Goal: Task Accomplishment & Management: Manage account settings

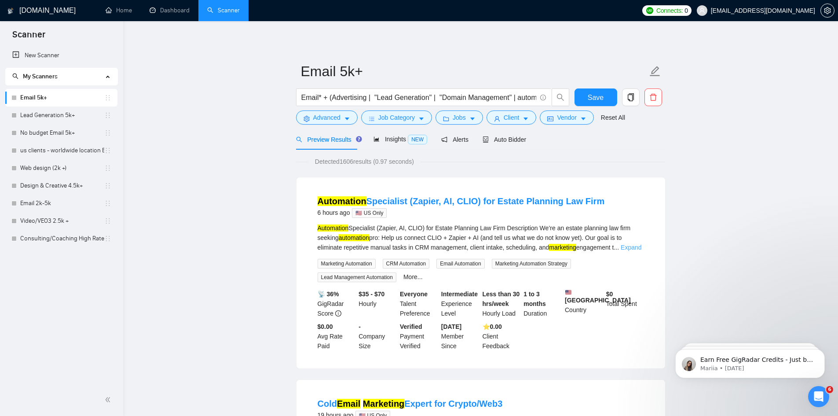
click at [630, 245] on link "Expand" at bounding box center [631, 247] width 21 height 7
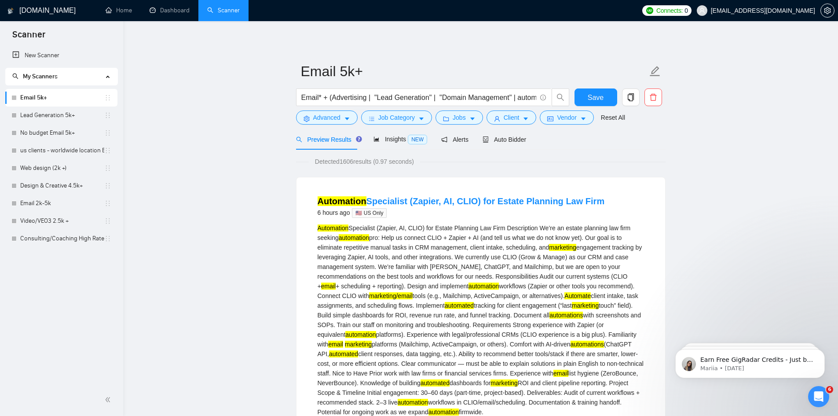
click at [121, 13] on link "Home" at bounding box center [119, 10] width 26 height 7
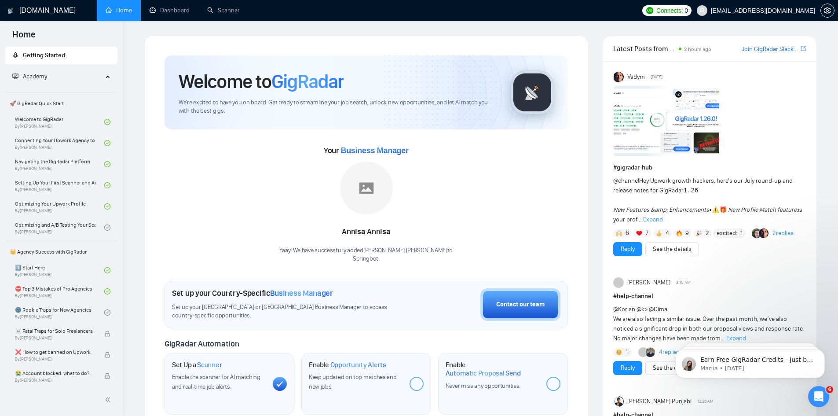
click at [73, 74] on span "Academy" at bounding box center [57, 77] width 91 height 18
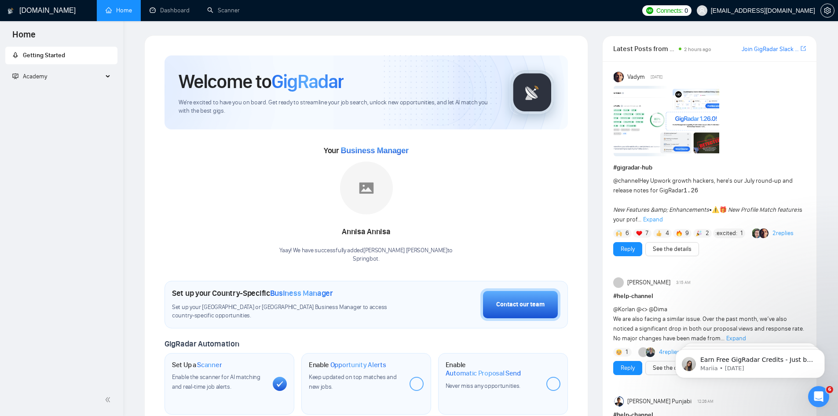
click at [73, 74] on span "Academy" at bounding box center [57, 77] width 91 height 18
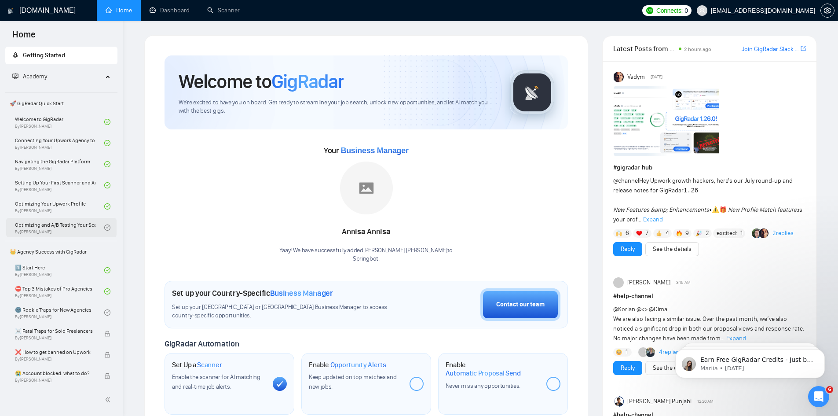
click at [62, 226] on link "Optimizing and A/B Testing Your Scanner for Better Results By [PERSON_NAME]" at bounding box center [59, 227] width 89 height 19
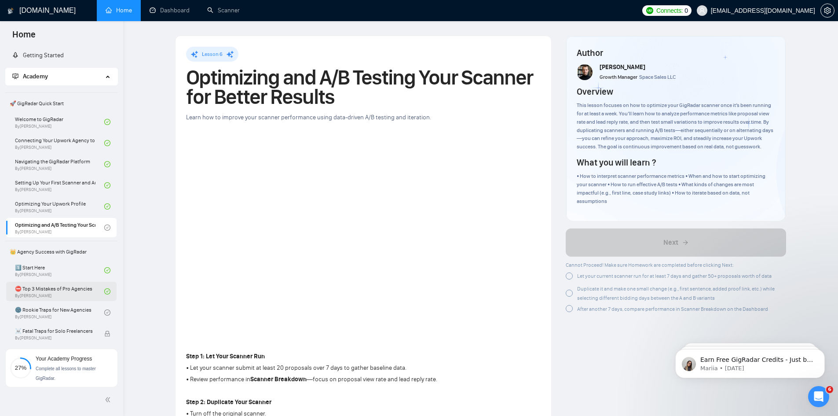
click at [54, 297] on link "⛔ Top 3 Mistakes of Pro Agencies By [PERSON_NAME]" at bounding box center [59, 291] width 89 height 19
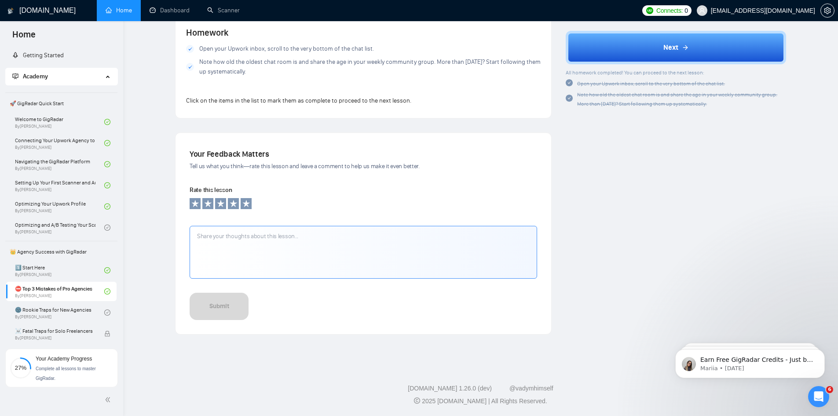
scroll to position [877, 0]
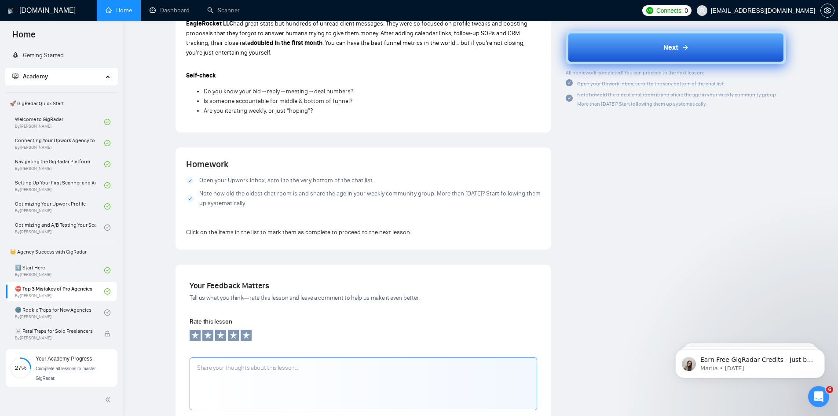
click at [641, 52] on button "Next" at bounding box center [676, 47] width 221 height 33
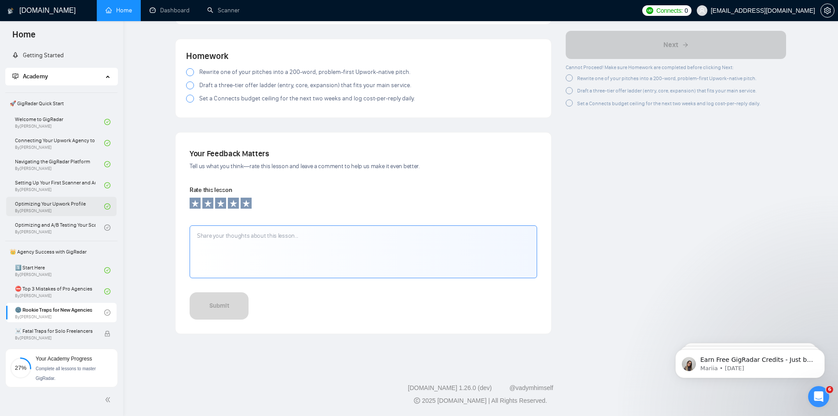
scroll to position [949, 0]
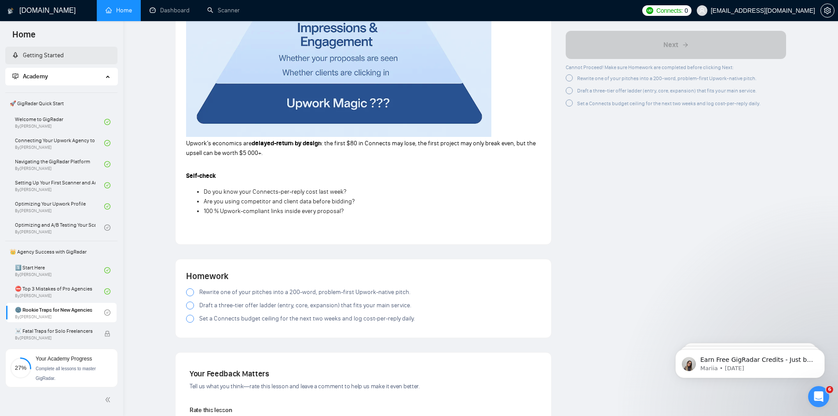
click at [52, 51] on link "Getting Started" at bounding box center [37, 54] width 51 height 7
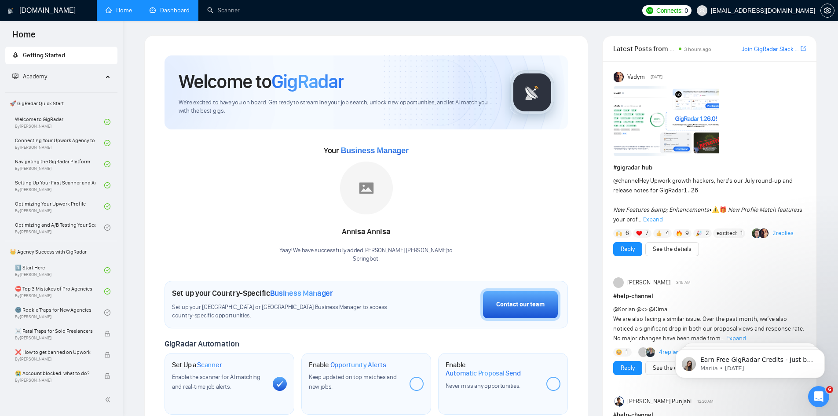
click at [168, 7] on link "Dashboard" at bounding box center [170, 10] width 40 height 7
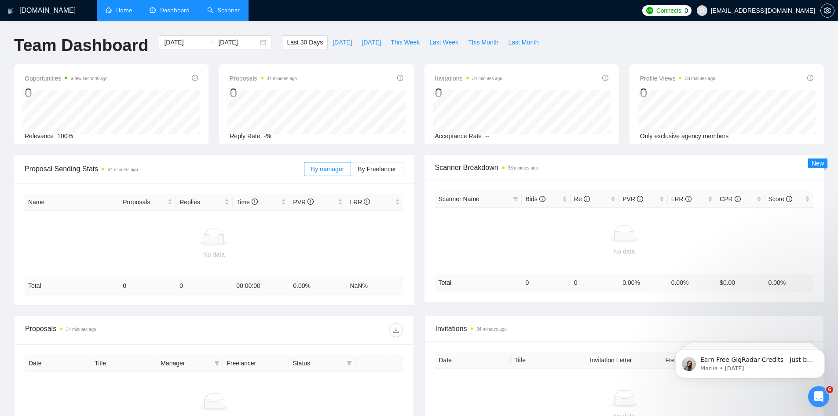
click at [232, 10] on link "Scanner" at bounding box center [223, 10] width 33 height 7
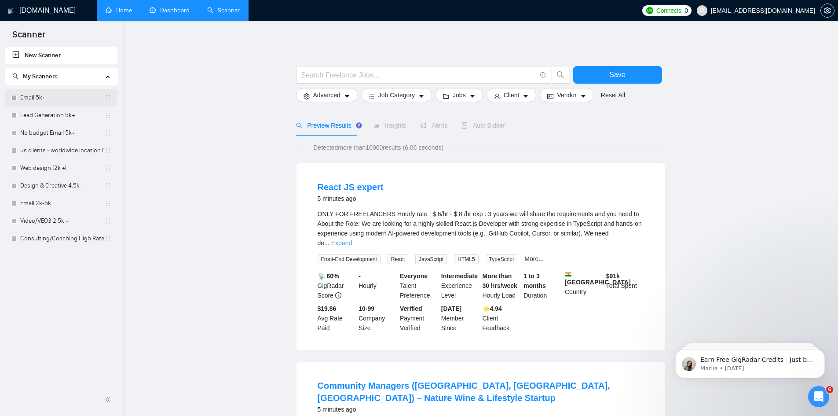
click at [50, 99] on link "Email 5k+" at bounding box center [62, 98] width 84 height 18
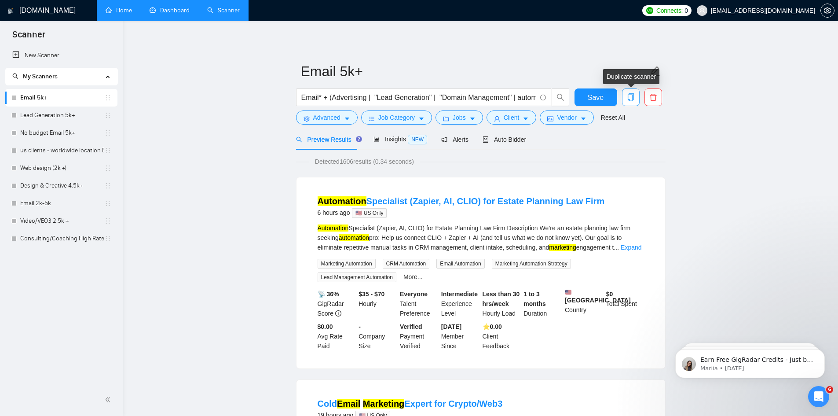
click at [633, 94] on icon "copy" at bounding box center [631, 97] width 8 height 8
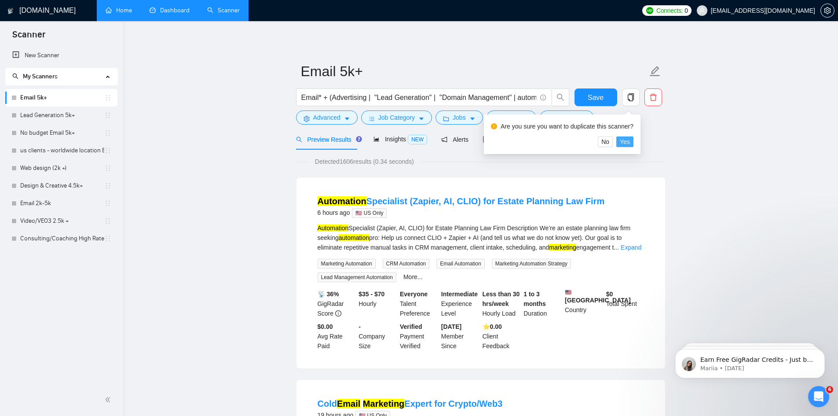
click at [626, 141] on span "Yes" at bounding box center [625, 142] width 10 height 10
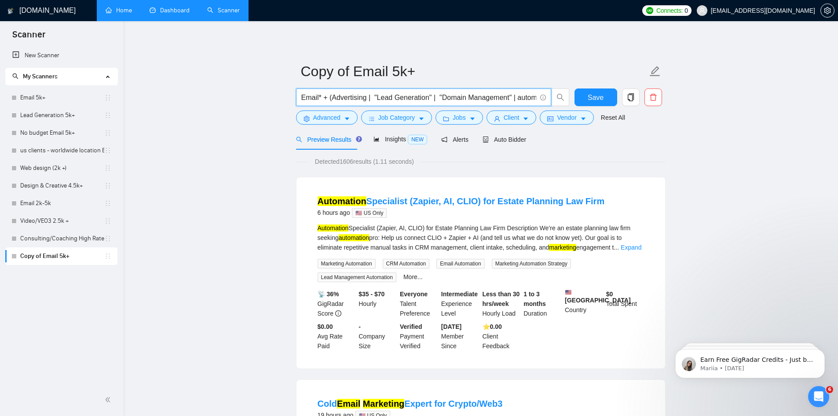
drag, startPoint x: 318, startPoint y: 98, endPoint x: 300, endPoint y: 102, distance: 18.6
click at [300, 102] on span "Email* + (Advertising | "Lead Generation" | "Domain Management" | automat* | ma…" at bounding box center [423, 97] width 255 height 18
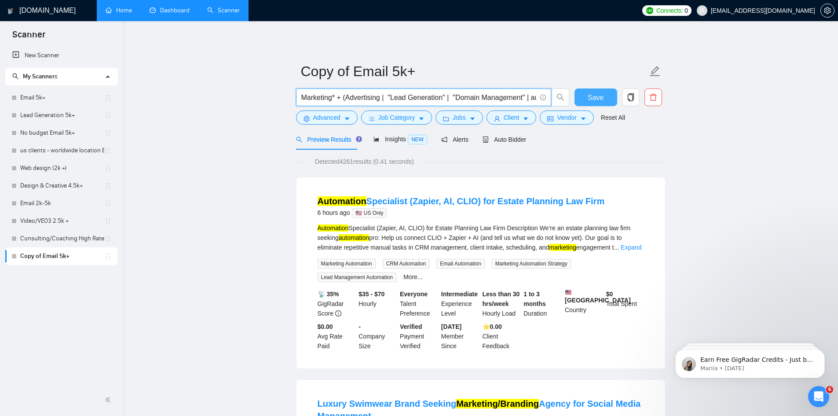
type input "Marketing* + (Advertising | "Lead Generation" | "Domain Management" | automat* …"
click at [587, 94] on button "Save" at bounding box center [596, 97] width 43 height 18
click at [510, 136] on span "Auto Bidder" at bounding box center [505, 139] width 44 height 7
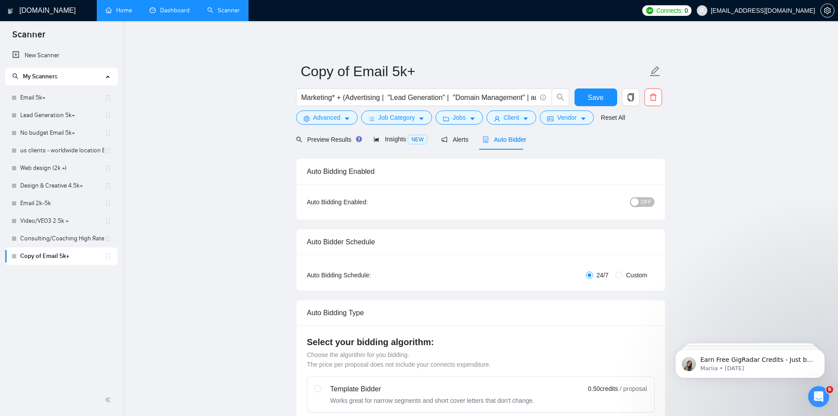
radio input "false"
radio input "true"
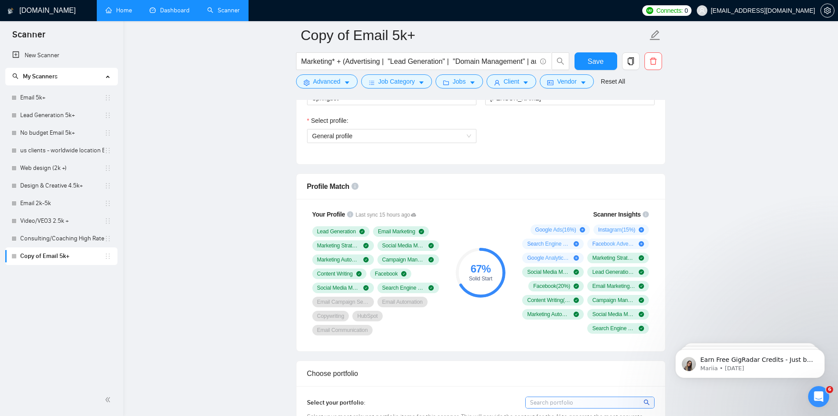
scroll to position [616, 0]
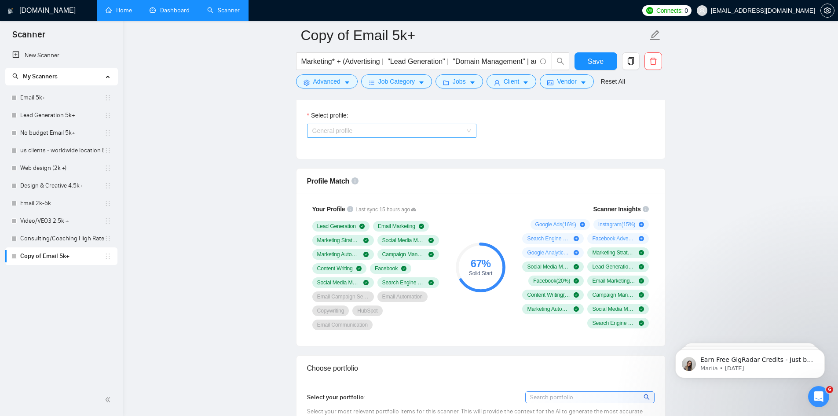
click at [458, 132] on span "General profile" at bounding box center [392, 130] width 159 height 13
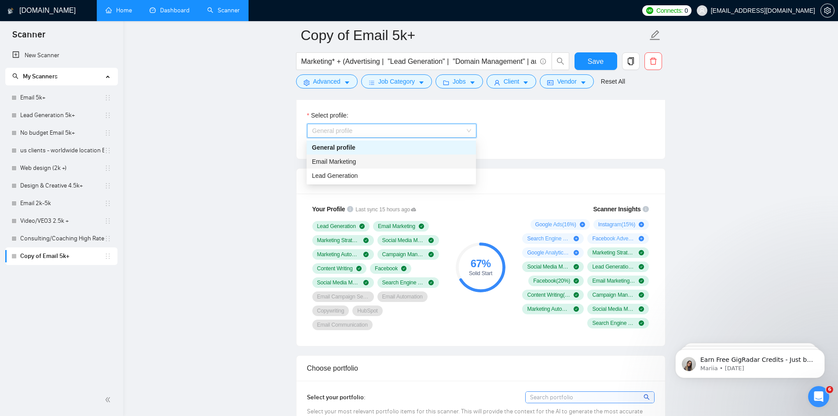
click at [409, 164] on div "Email Marketing" at bounding box center [391, 162] width 159 height 10
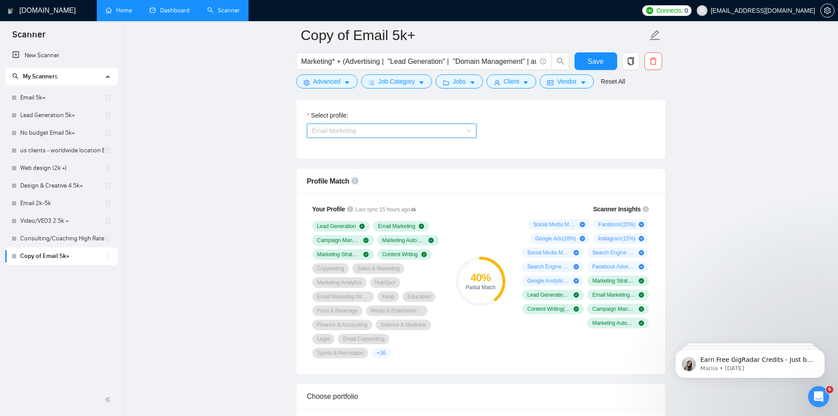
click at [434, 132] on span "Email Marketing" at bounding box center [392, 130] width 159 height 13
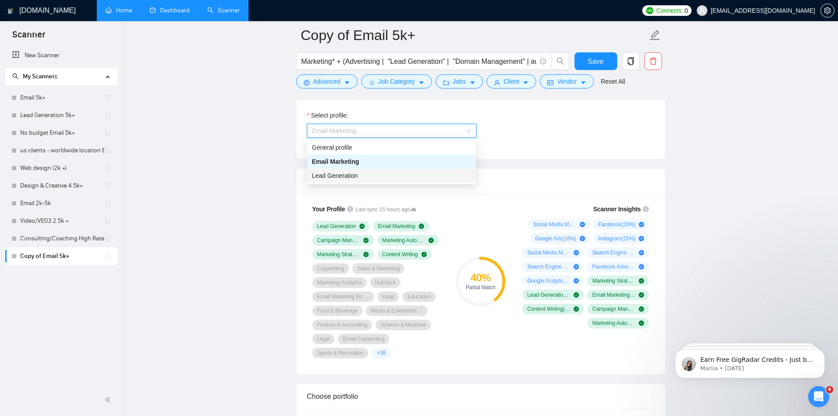
click at [397, 176] on div "Lead Generation" at bounding box center [391, 176] width 159 height 10
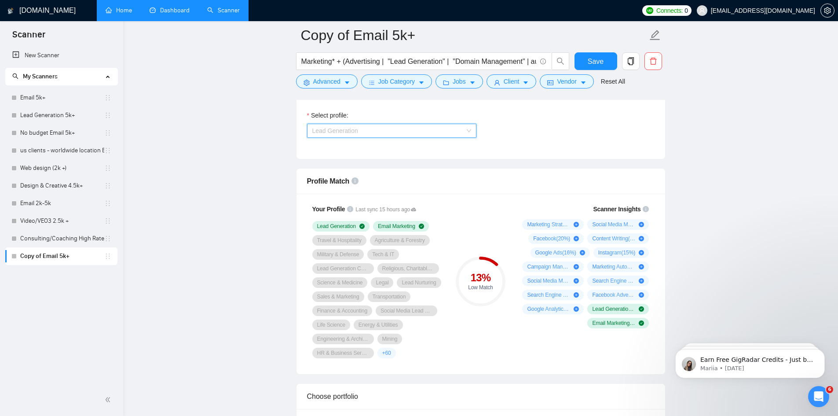
click at [420, 129] on span "Lead Generation" at bounding box center [392, 130] width 159 height 13
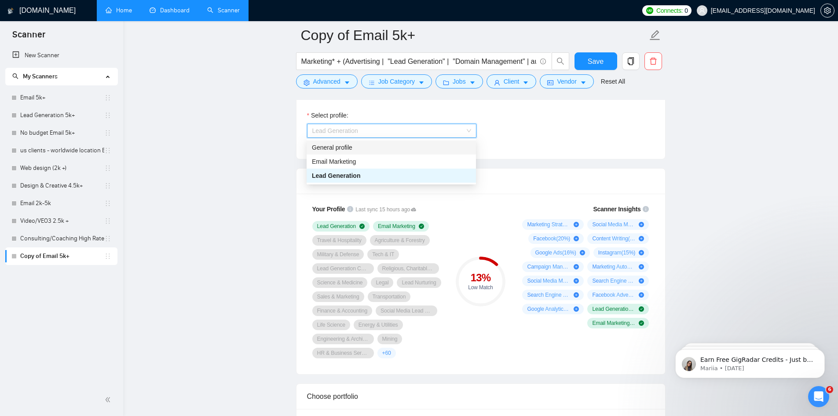
click at [402, 151] on div "General profile" at bounding box center [391, 148] width 159 height 10
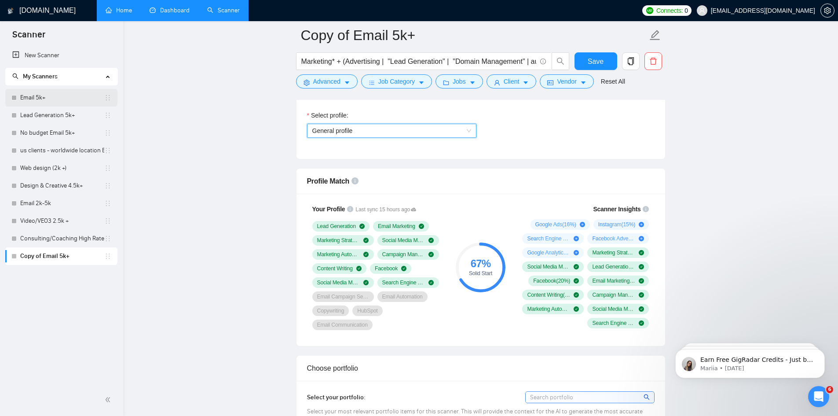
click at [64, 99] on link "Email 5k+" at bounding box center [62, 98] width 84 height 18
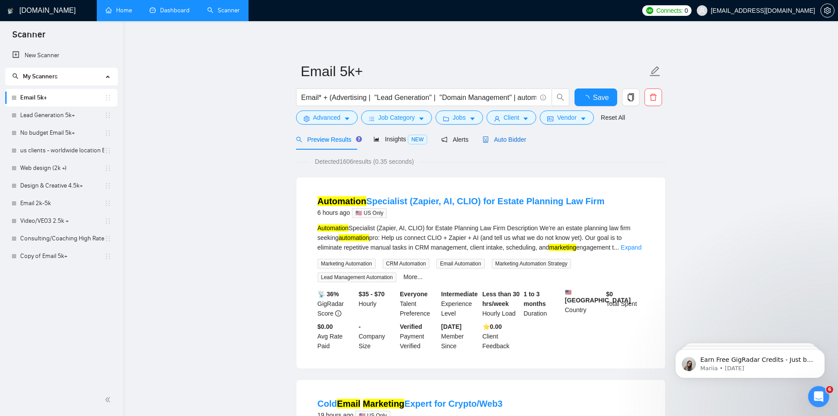
click at [511, 139] on span "Auto Bidder" at bounding box center [505, 139] width 44 height 7
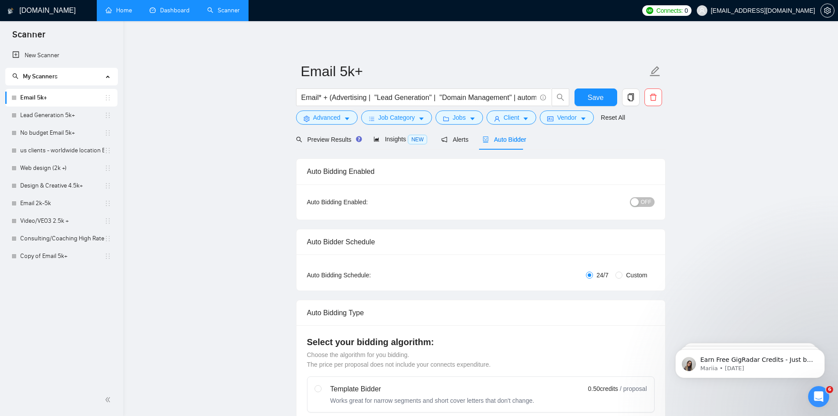
radio input "false"
radio input "true"
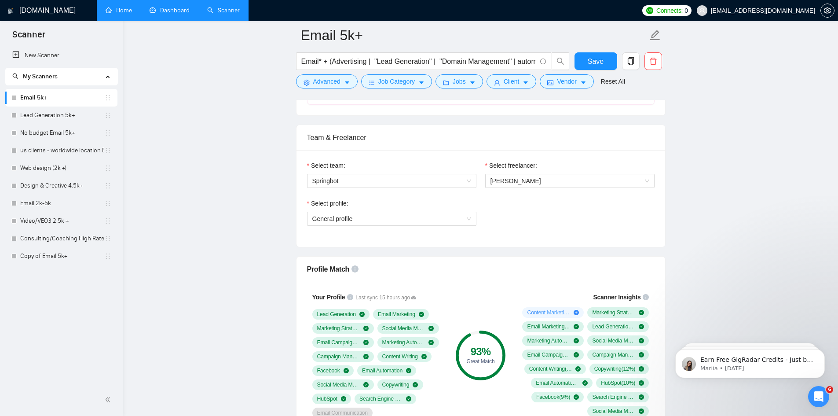
scroll to position [616, 0]
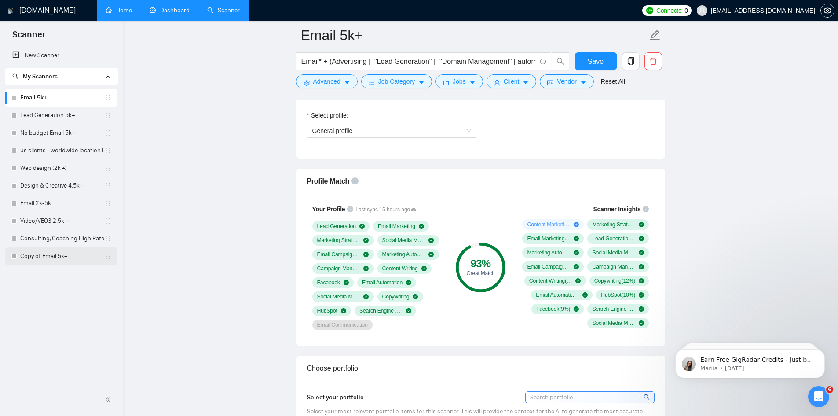
click at [55, 257] on link "Copy of Email 5k+" at bounding box center [62, 256] width 84 height 18
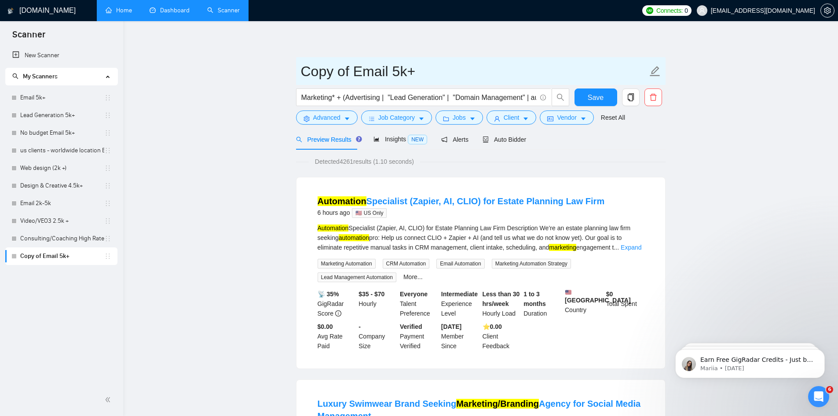
drag, startPoint x: 352, startPoint y: 71, endPoint x: 292, endPoint y: 82, distance: 60.9
drag, startPoint x: 456, startPoint y: 70, endPoint x: 423, endPoint y: 78, distance: 33.2
click at [423, 78] on input "Marketing Agency Email 5k+" at bounding box center [474, 71] width 347 height 22
type input "Marketing Agency 5k+"
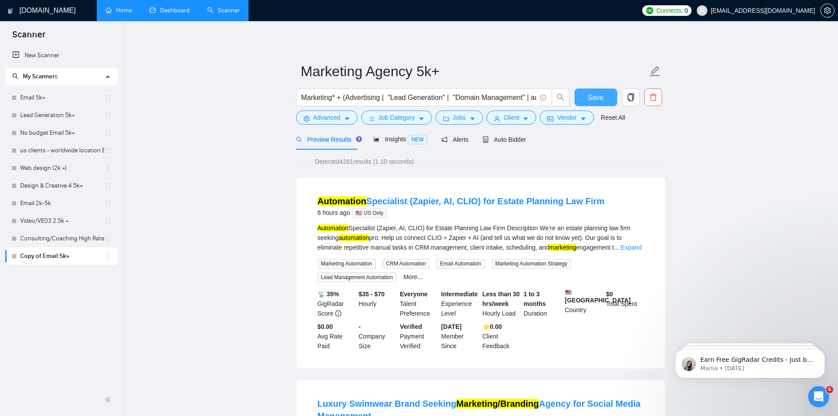
click at [590, 98] on span "Save" at bounding box center [596, 97] width 16 height 11
click at [409, 97] on input "Marketing* + (Advertising | "Lead Generation" | "Domain Management" | automat* …" at bounding box center [418, 97] width 235 height 11
click at [535, 97] on input "Marketing* + (Advertising | "Lead Generation" | "Domain Management" | automat* …" at bounding box center [418, 97] width 235 height 11
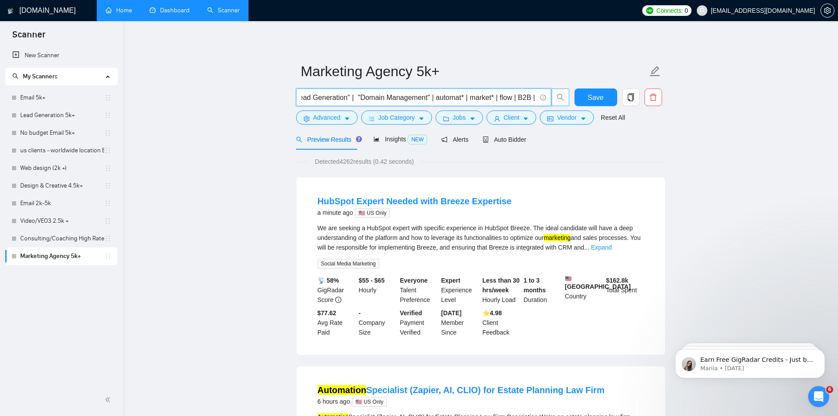
scroll to position [0, 97]
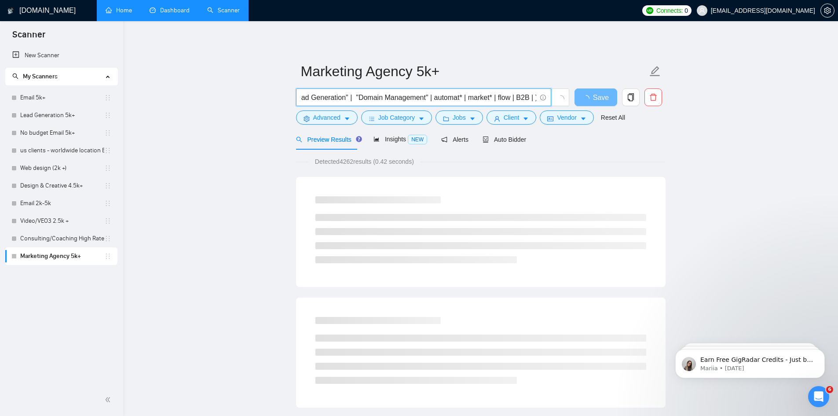
type input "Marketing* + (Advertising | "Lead Generation" | "Domain Management" | automat* …"
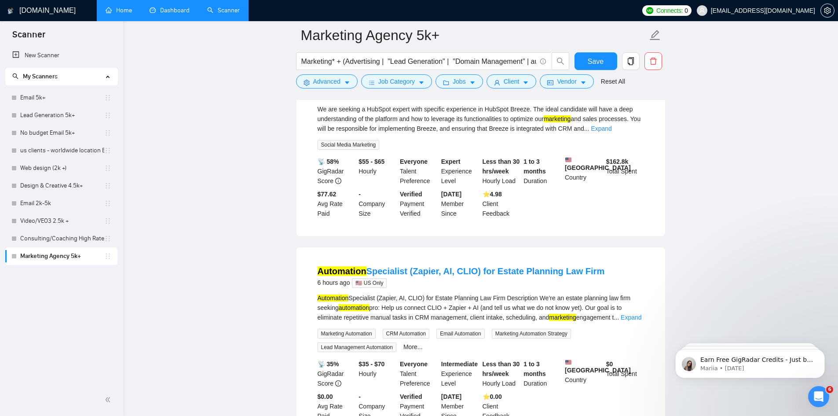
scroll to position [132, 0]
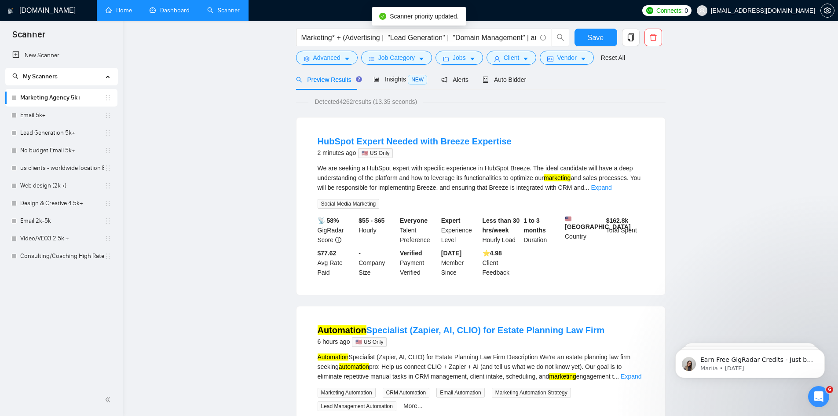
scroll to position [0, 0]
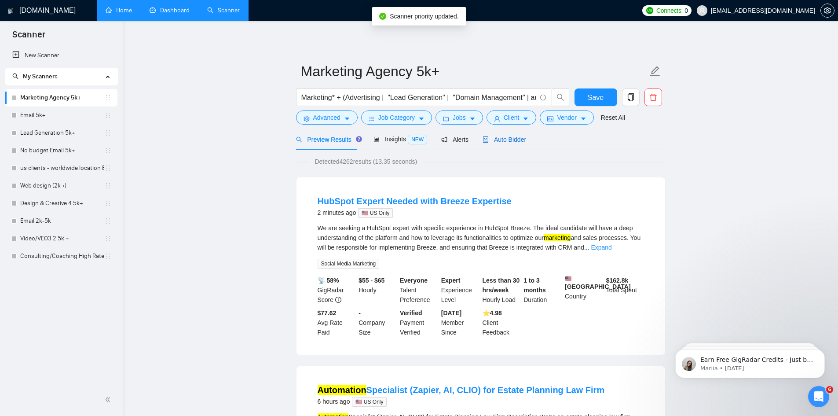
click at [509, 141] on span "Auto Bidder" at bounding box center [505, 139] width 44 height 7
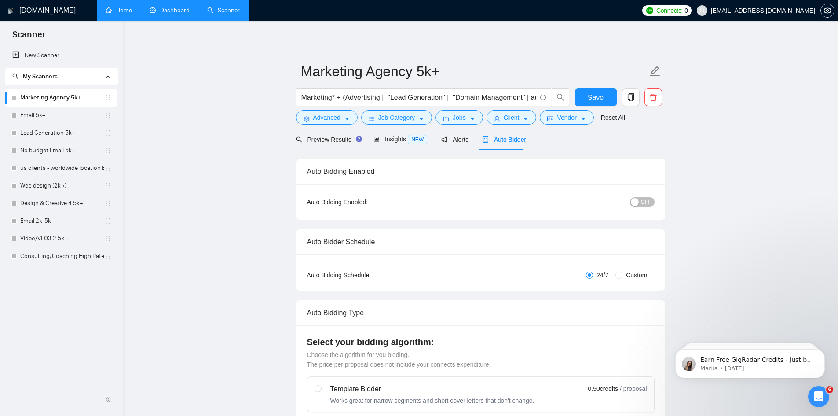
radio input "false"
radio input "true"
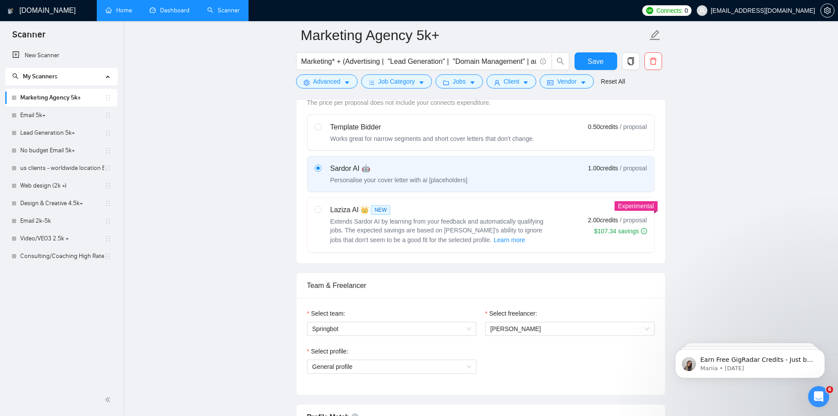
scroll to position [396, 0]
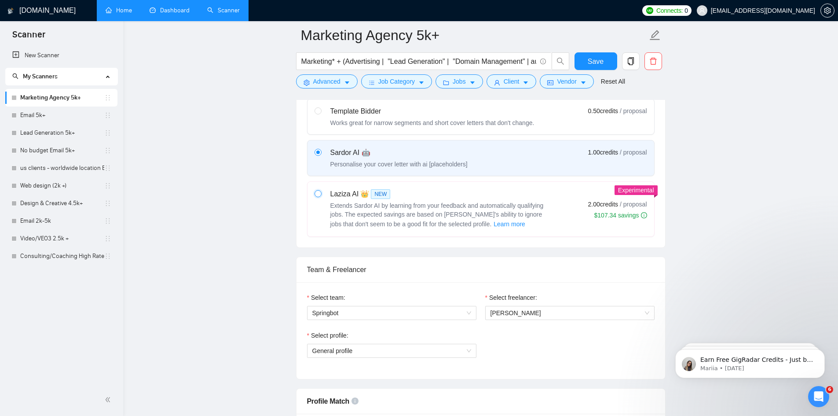
click at [317, 192] on input "radio" at bounding box center [318, 193] width 6 height 6
radio input "true"
radio input "false"
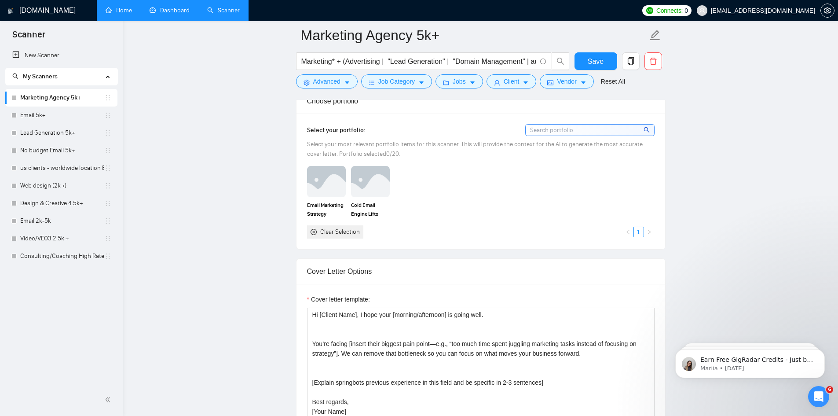
scroll to position [880, 0]
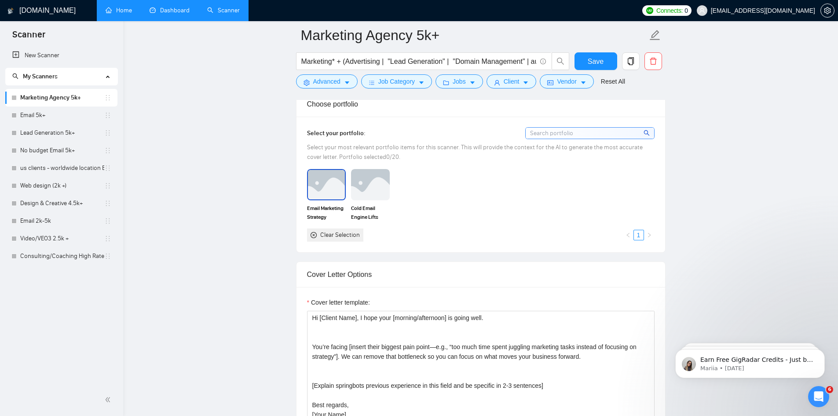
click at [324, 190] on img at bounding box center [326, 184] width 37 height 29
click at [365, 186] on img at bounding box center [370, 184] width 39 height 31
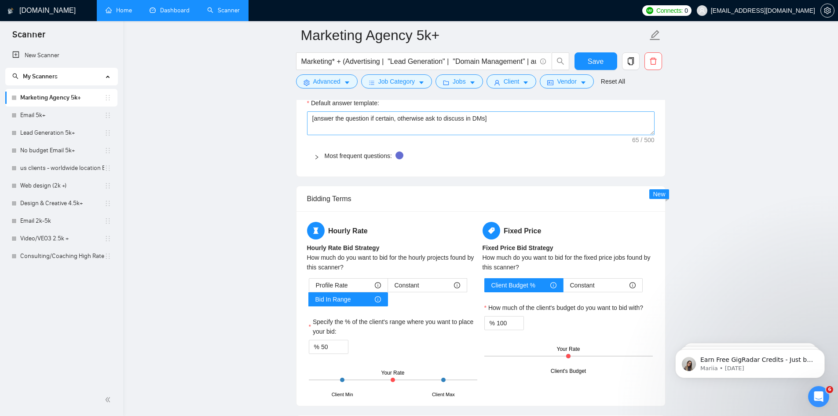
scroll to position [1364, 0]
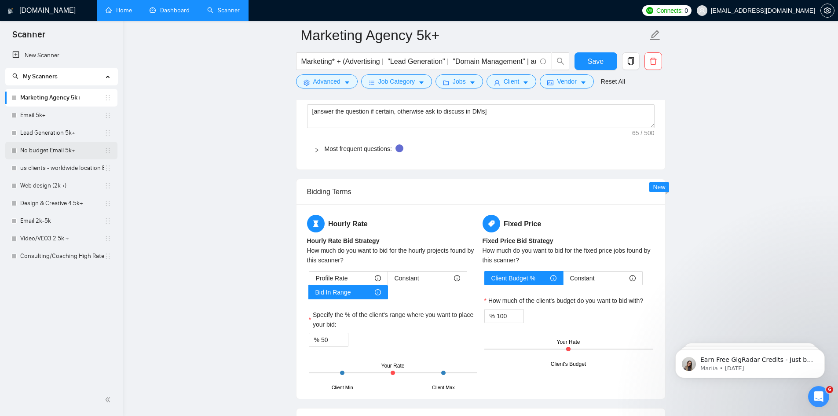
click at [80, 151] on link "No budget Email 5k+" at bounding box center [62, 151] width 84 height 18
click at [608, 59] on button "Save" at bounding box center [596, 61] width 43 height 18
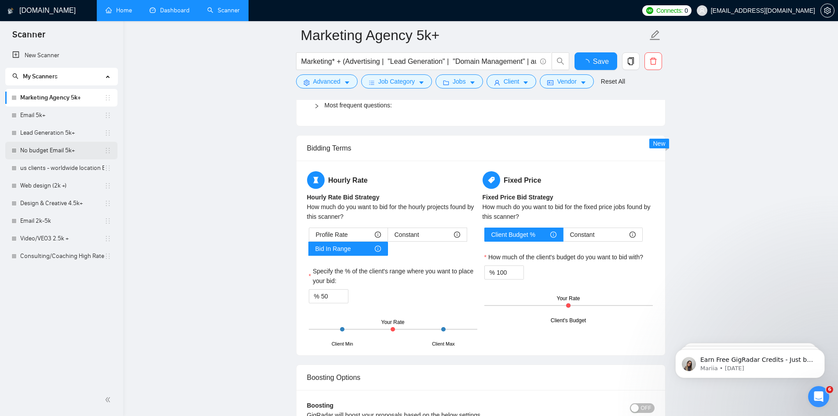
click at [48, 151] on link "No budget Email 5k+" at bounding box center [62, 151] width 84 height 18
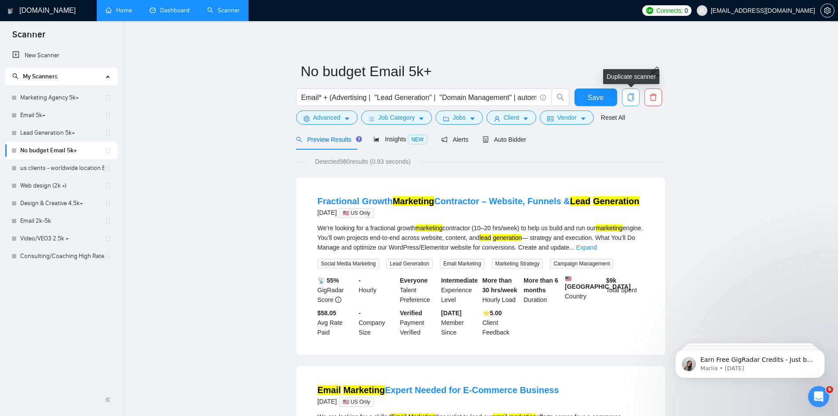
click at [634, 98] on icon "copy" at bounding box center [631, 97] width 6 height 8
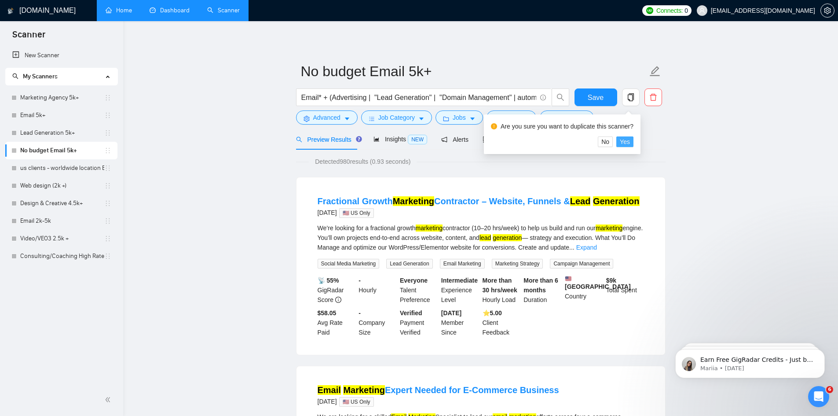
click at [624, 142] on span "Yes" at bounding box center [625, 142] width 10 height 10
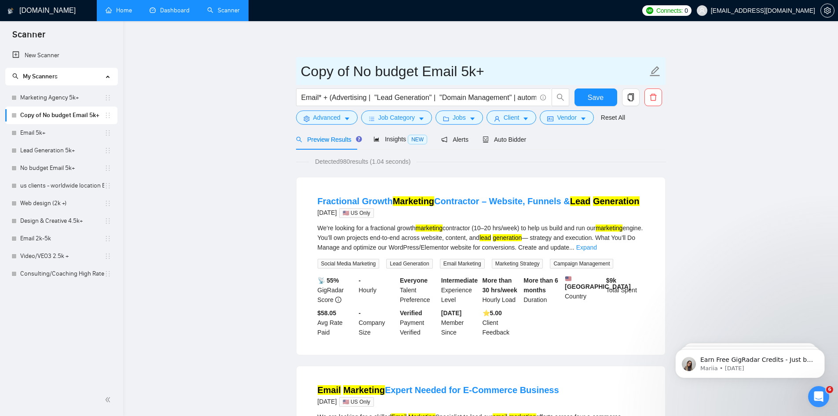
drag, startPoint x: 461, startPoint y: 71, endPoint x: 325, endPoint y: 70, distance: 136.0
click at [325, 71] on input "Copy of No budget Email 5k+" at bounding box center [474, 71] width 347 height 22
click at [545, 72] on input "Marketing agecny no budget 5k+" at bounding box center [474, 71] width 347 height 22
type input "Marketing agecny no budget"
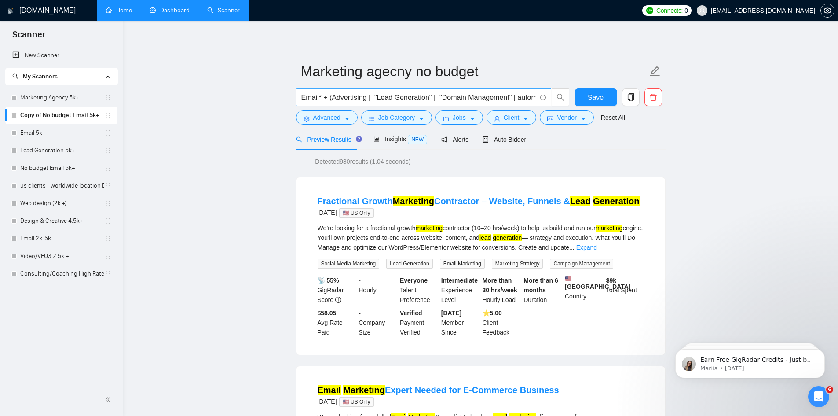
drag, startPoint x: 318, startPoint y: 98, endPoint x: 302, endPoint y: 101, distance: 16.1
click at [302, 101] on input "Email* + (Advertising | "Lead Generation" | "Domain Management" | automat* | ma…" at bounding box center [418, 97] width 235 height 11
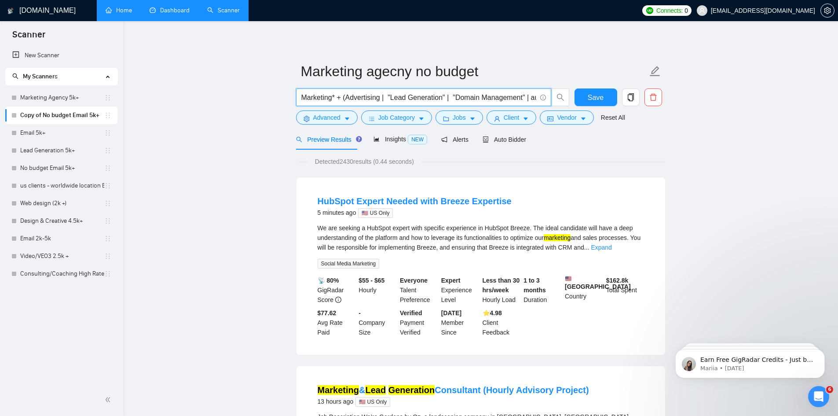
type input "Marketing* + (Advertising | "Lead Generation" | "Domain Management" | automat* …"
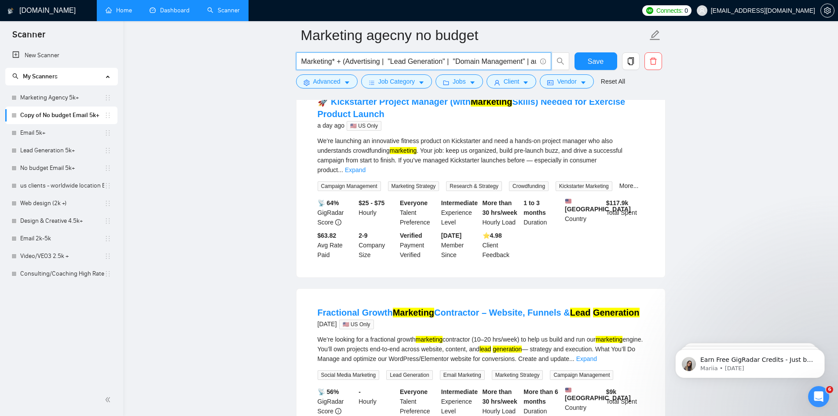
scroll to position [748, 0]
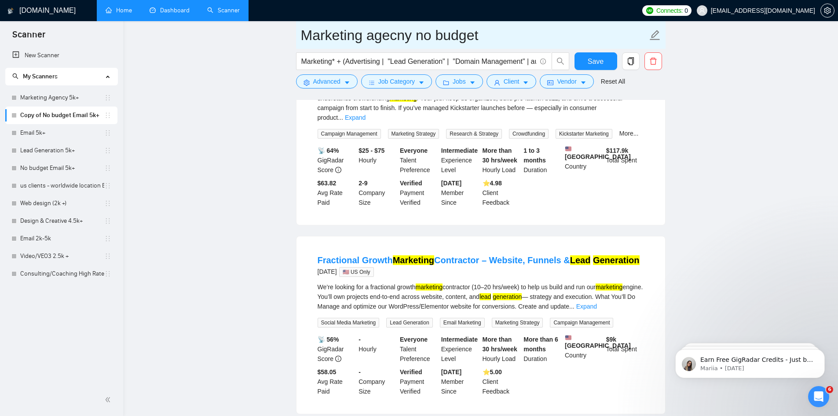
click at [407, 35] on input "Marketing agecny no budget" at bounding box center [474, 35] width 347 height 22
type input "Marketing agency no budget"
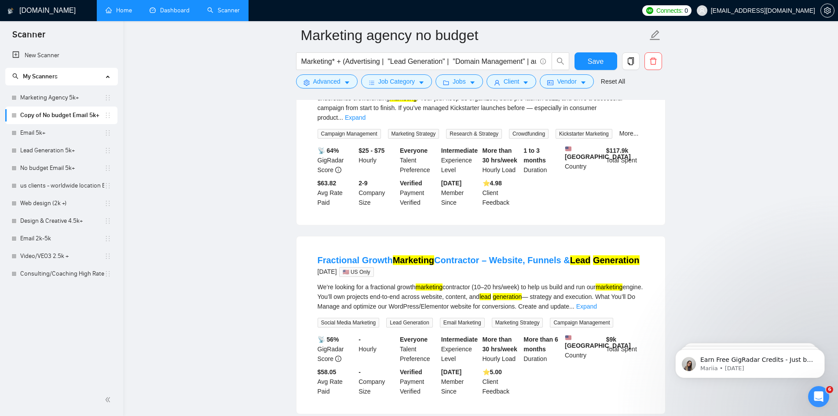
click at [610, 77] on div "Reset all filters" at bounding box center [610, 77] width 0 height 0
click at [597, 63] on span "Save" at bounding box center [596, 61] width 16 height 11
click at [59, 137] on link "Email 5k+" at bounding box center [62, 133] width 84 height 18
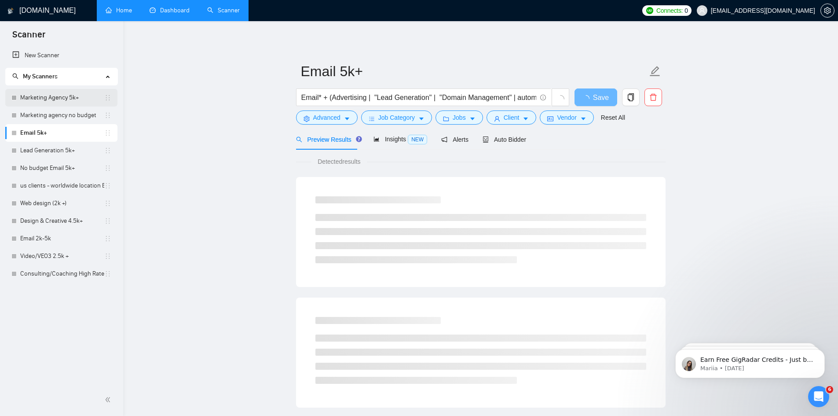
click at [64, 92] on link "Marketing Agency 5k+" at bounding box center [62, 98] width 84 height 18
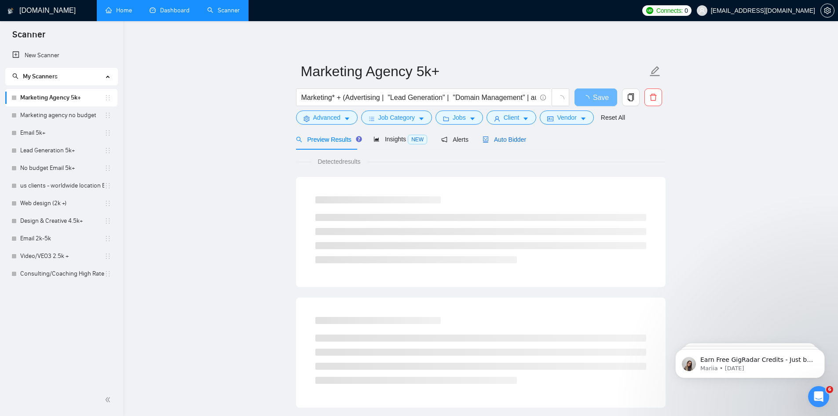
click at [493, 140] on span "Auto Bidder" at bounding box center [505, 139] width 44 height 7
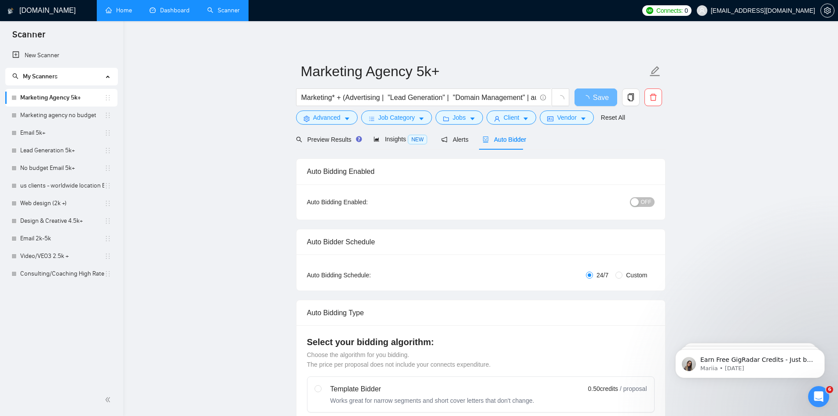
radio input "false"
radio input "true"
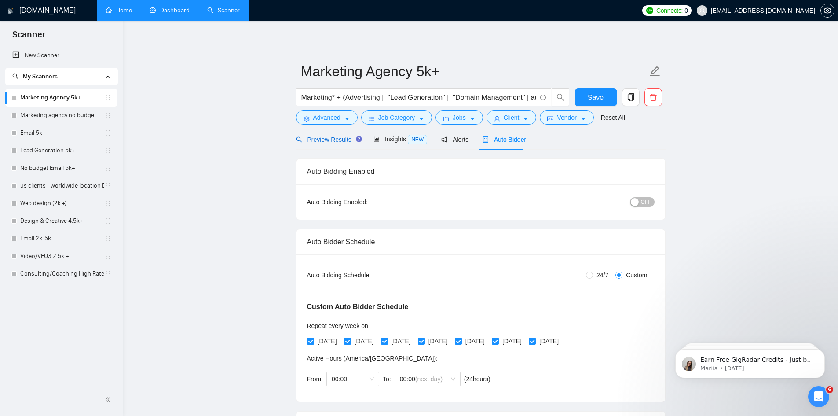
click at [326, 142] on span "Preview Results" at bounding box center [327, 139] width 63 height 7
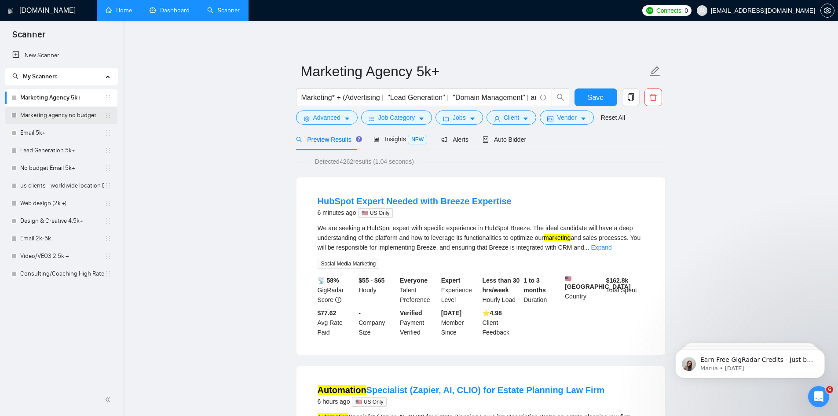
click at [53, 117] on link "Marketing agency no budget" at bounding box center [62, 116] width 84 height 18
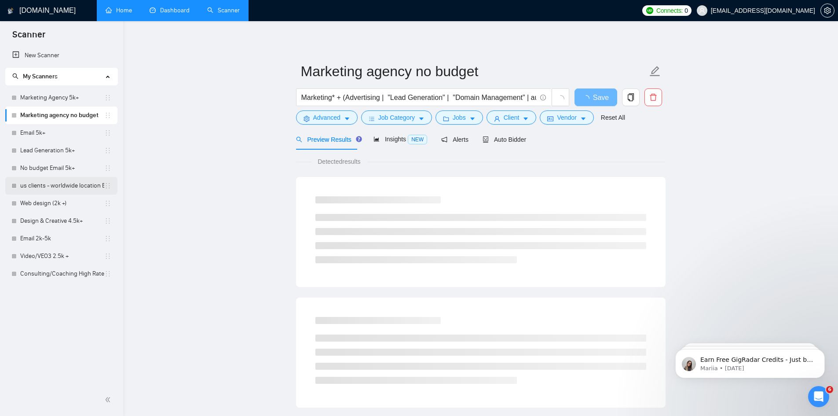
click at [65, 189] on link "us clients - worldwide location Email 5k+" at bounding box center [62, 186] width 84 height 18
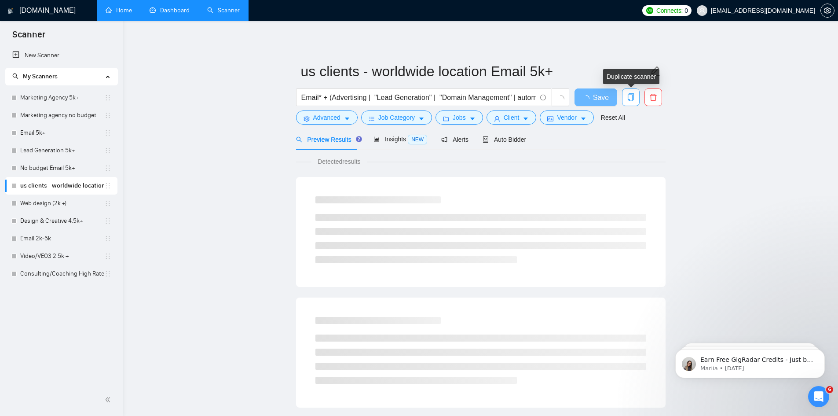
click at [633, 98] on icon "copy" at bounding box center [631, 97] width 8 height 8
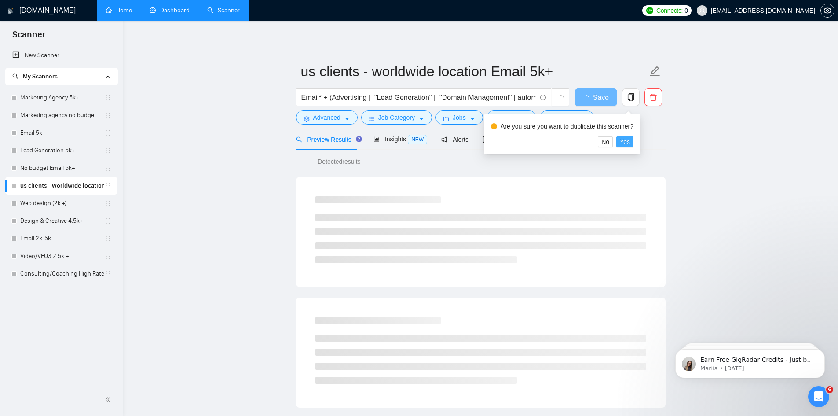
click at [625, 141] on span "Yes" at bounding box center [625, 142] width 10 height 10
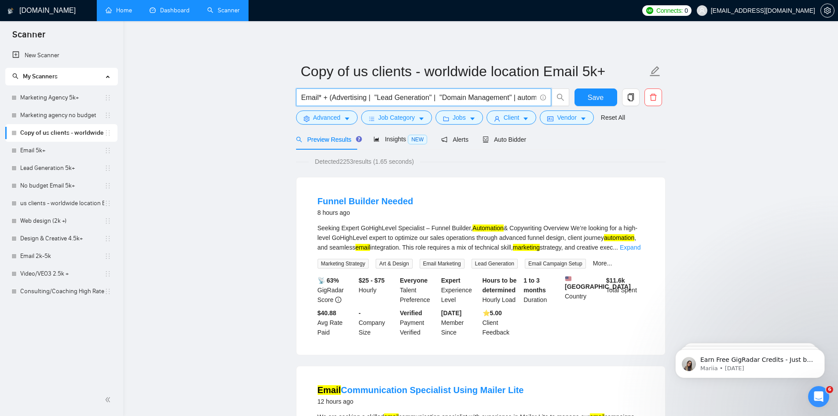
drag, startPoint x: 317, startPoint y: 97, endPoint x: 294, endPoint y: 100, distance: 24.0
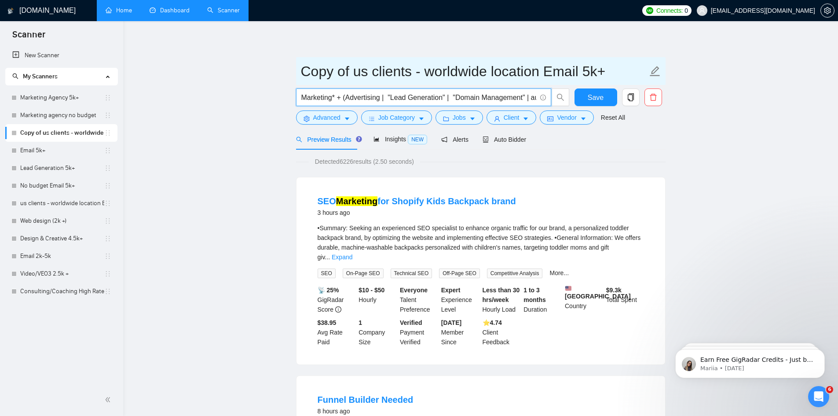
type input "Marketing* + (Advertising | "Lead Generation" | "Domain Management" | automat* …"
drag, startPoint x: 617, startPoint y: 72, endPoint x: 553, endPoint y: 80, distance: 64.3
click at [553, 80] on input "Copy of us clients - worldwide location Email 5k+" at bounding box center [474, 71] width 347 height 22
drag, startPoint x: 425, startPoint y: 71, endPoint x: 291, endPoint y: 78, distance: 134.4
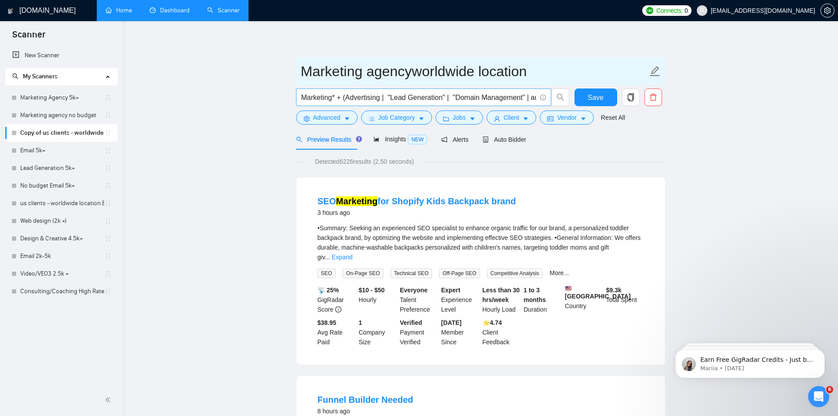
type input "Marketing agencyworldwide location"
click at [385, 98] on input "Marketing* + (Advertising | "Lead Generation" | "Domain Management" | automat* …" at bounding box center [418, 97] width 235 height 11
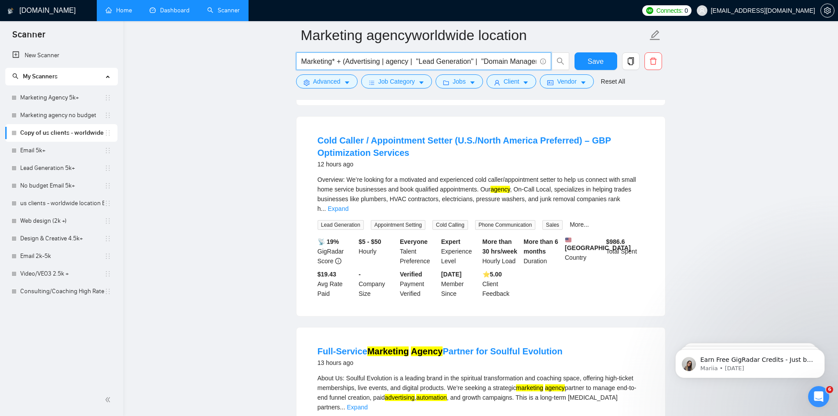
scroll to position [836, 0]
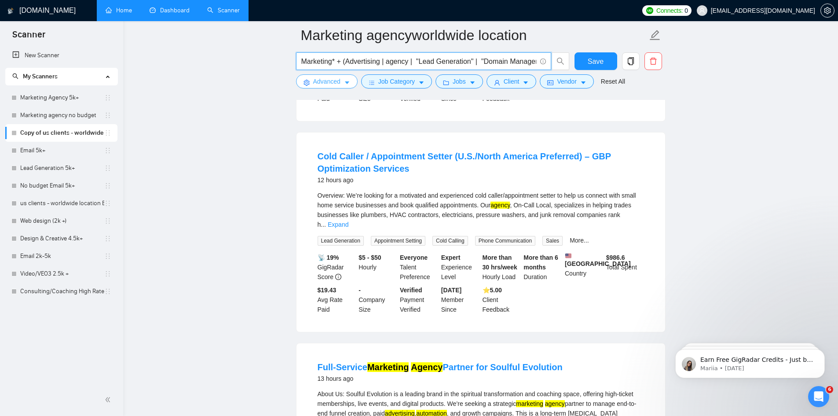
type input "Marketing* + (Advertising | agency | "Lead Generation" | "Domain Management" | …"
click at [329, 79] on span "Advanced" at bounding box center [326, 82] width 27 height 10
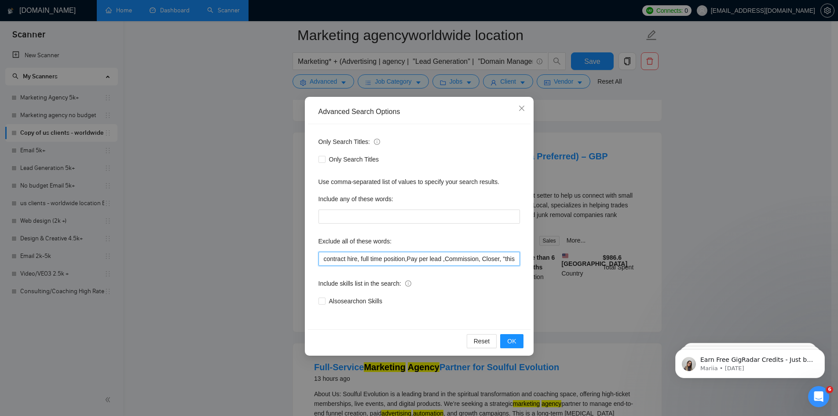
click at [321, 259] on input "contract hire, full time position,Pay per lead ,Commission, Closer, "this job i…" at bounding box center [420, 259] width 202 height 14
type input "Cold Caller ,contract hire, full time position,Pay per lead ,Commission, Closer…"
click at [509, 338] on span "OK" at bounding box center [511, 341] width 9 height 10
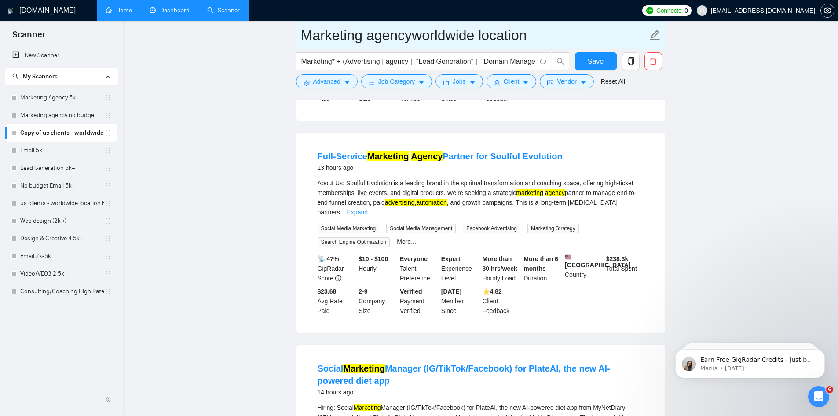
click at [416, 36] on input "Marketing agencyworldwide location" at bounding box center [474, 35] width 347 height 22
type input "Marketing agency worldwide location"
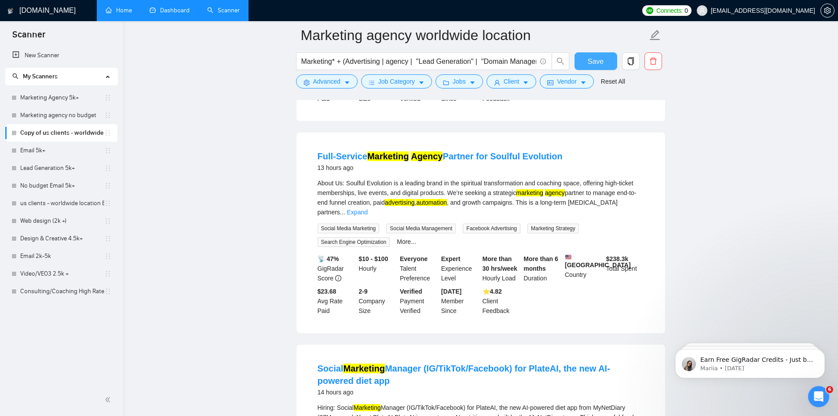
click at [595, 61] on span "Save" at bounding box center [596, 61] width 16 height 11
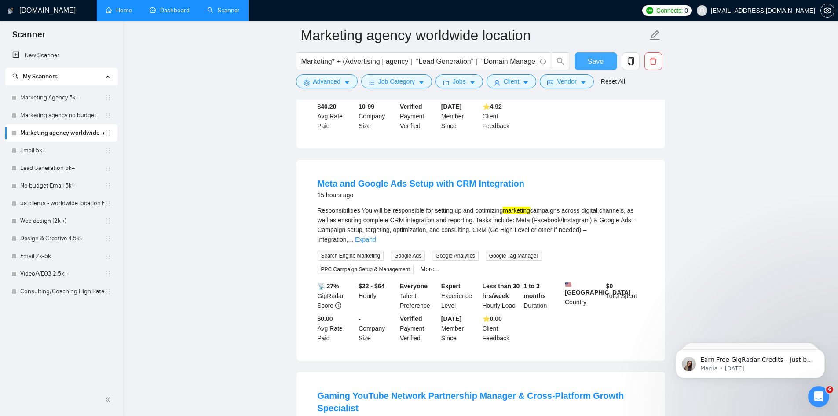
scroll to position [1364, 0]
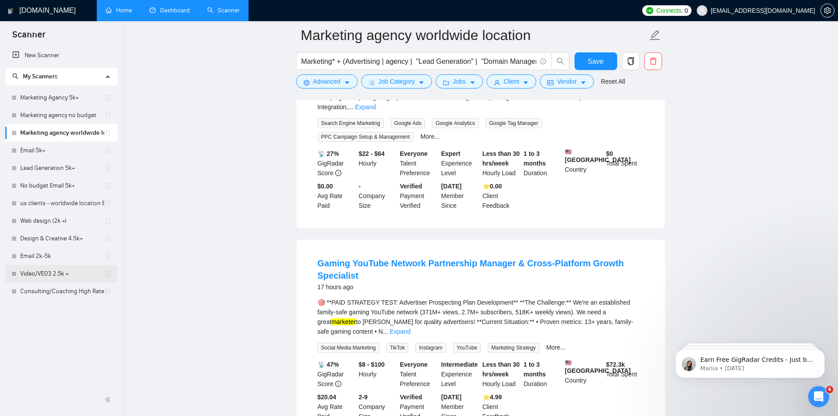
click at [69, 275] on link "Video/VEO3 2.5k +" at bounding box center [62, 274] width 84 height 18
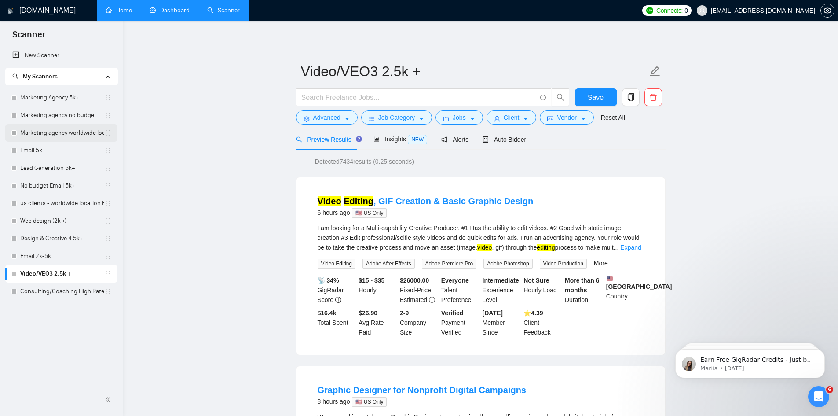
click at [51, 135] on link "Marketing agency worldwide location" at bounding box center [62, 133] width 84 height 18
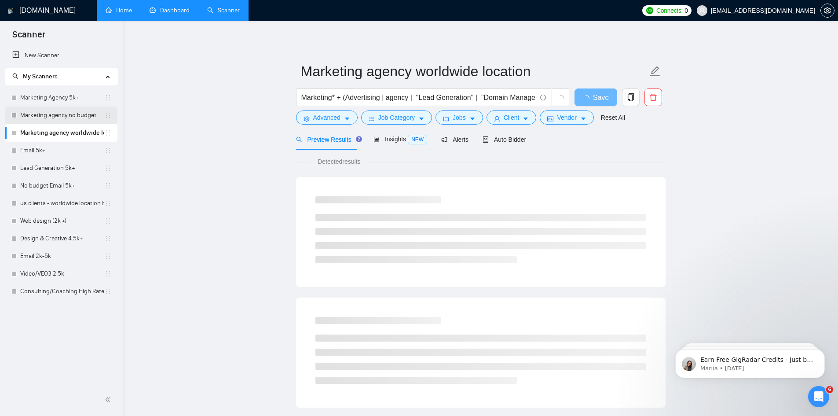
click at [58, 113] on link "Marketing agency no budget" at bounding box center [62, 116] width 84 height 18
click at [62, 96] on link "Marketing Agency 5k+" at bounding box center [62, 98] width 84 height 18
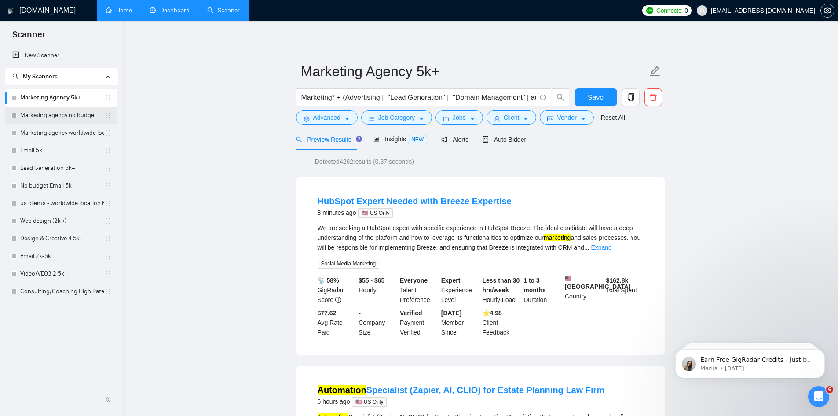
click at [59, 112] on link "Marketing agency no budget" at bounding box center [62, 116] width 84 height 18
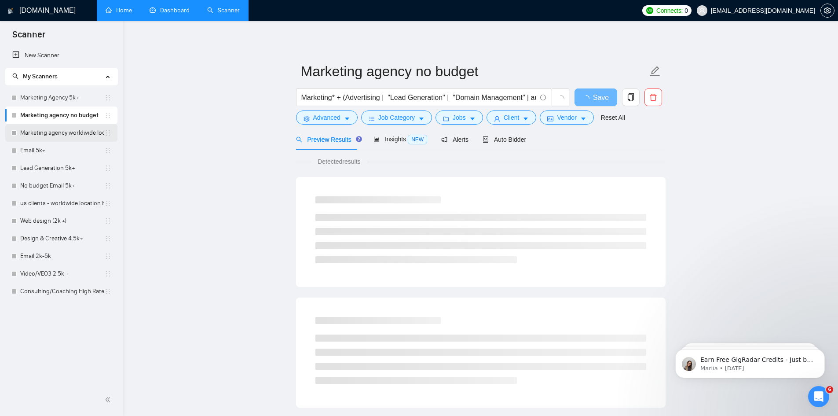
click at [53, 130] on link "Marketing agency worldwide location" at bounding box center [62, 133] width 84 height 18
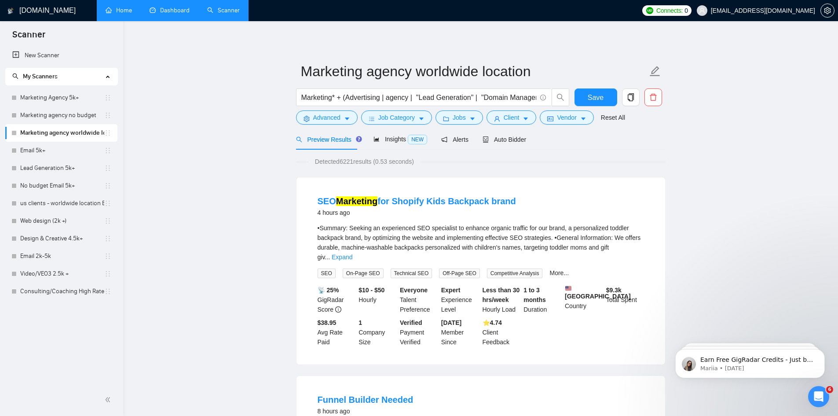
click at [65, 125] on link "Marketing agency worldwide location" at bounding box center [62, 133] width 84 height 18
click at [66, 120] on link "Marketing agency no budget" at bounding box center [62, 116] width 84 height 18
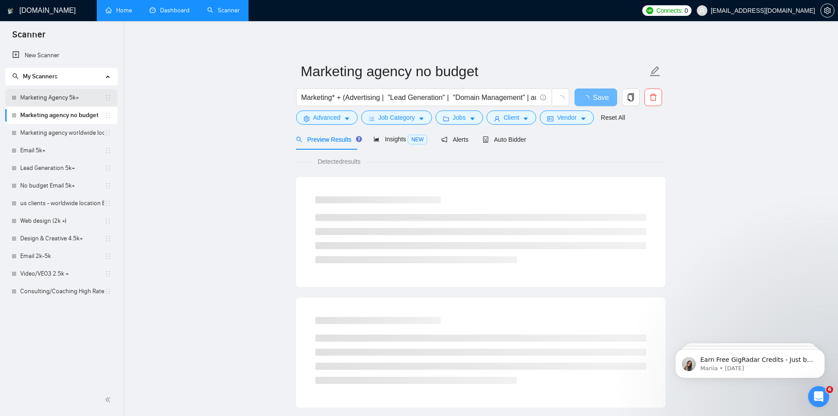
click at [66, 91] on link "Marketing Agency 5k+" at bounding box center [62, 98] width 84 height 18
